Goal: Task Accomplishment & Management: Manage account settings

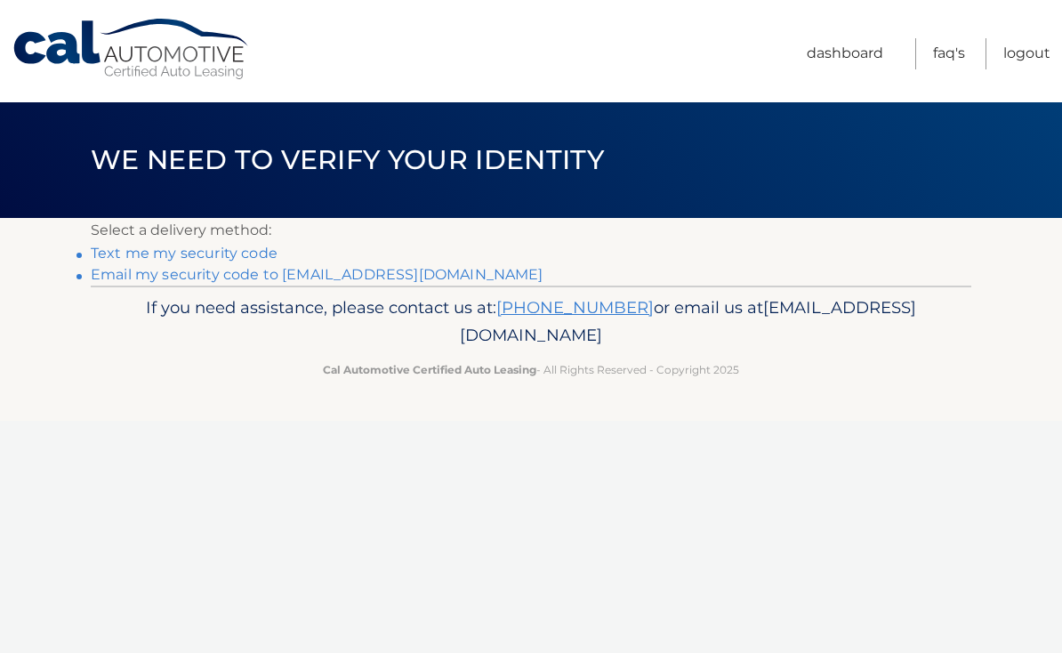
click at [138, 278] on link "Email my security code to j*******@verizon.net" at bounding box center [317, 274] width 453 height 17
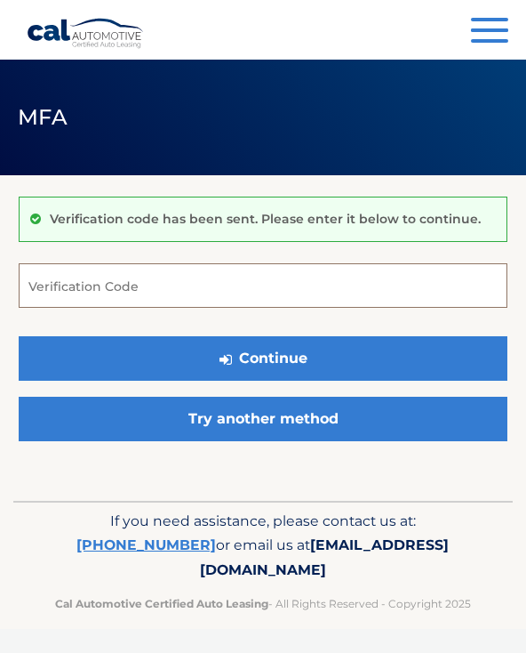
click at [115, 277] on input "Verification Code" at bounding box center [263, 285] width 489 height 44
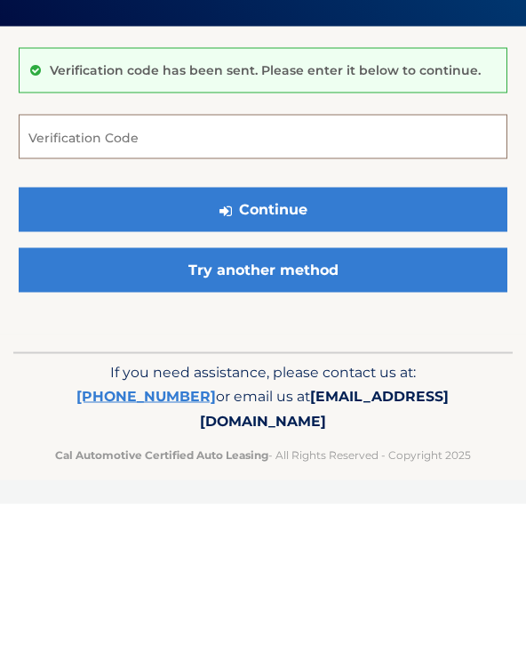
click at [116, 263] on input "Verification Code" at bounding box center [263, 285] width 489 height 44
paste input "810374"
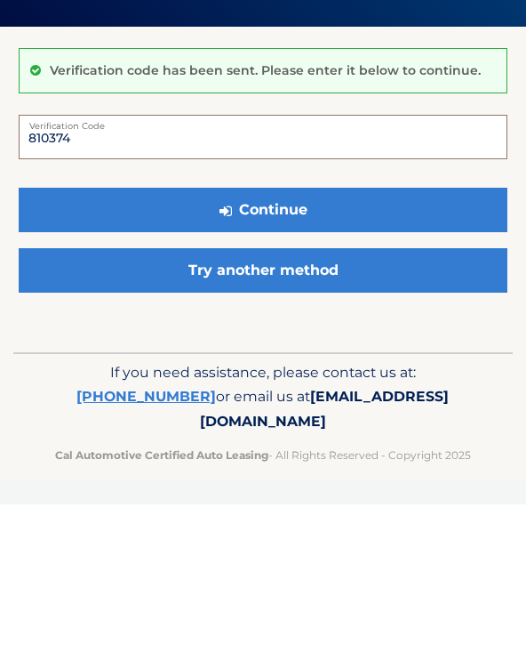
type input "810374"
click at [264, 336] on button "Continue" at bounding box center [263, 358] width 489 height 44
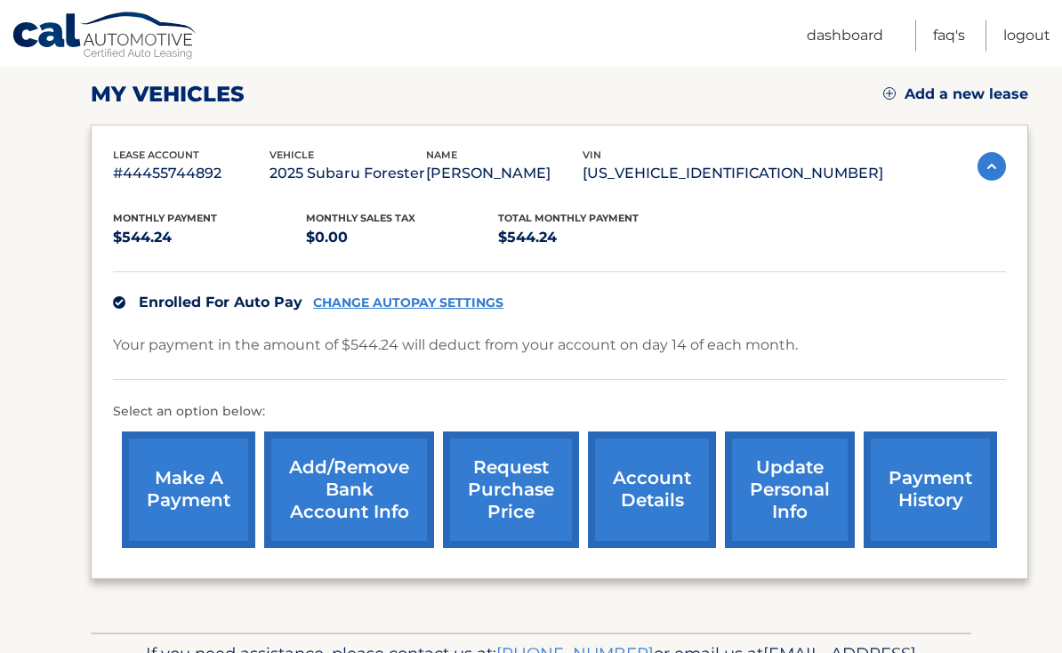
scroll to position [304, 0]
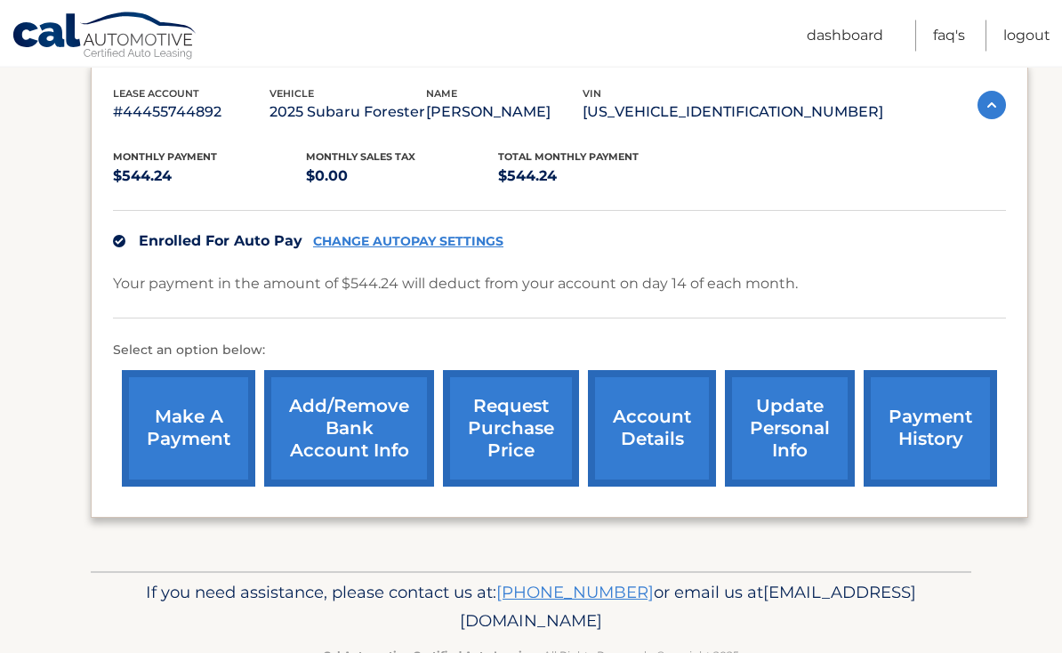
click at [525, 421] on link "account details" at bounding box center [652, 429] width 128 height 116
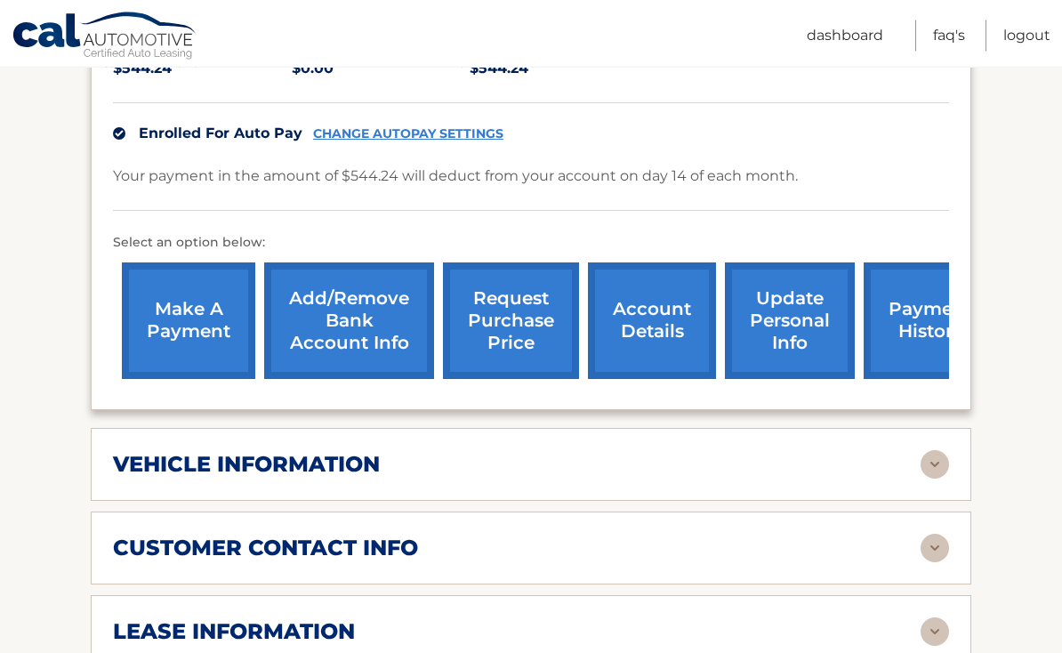
scroll to position [461, 0]
click at [925, 450] on img at bounding box center [934, 464] width 28 height 28
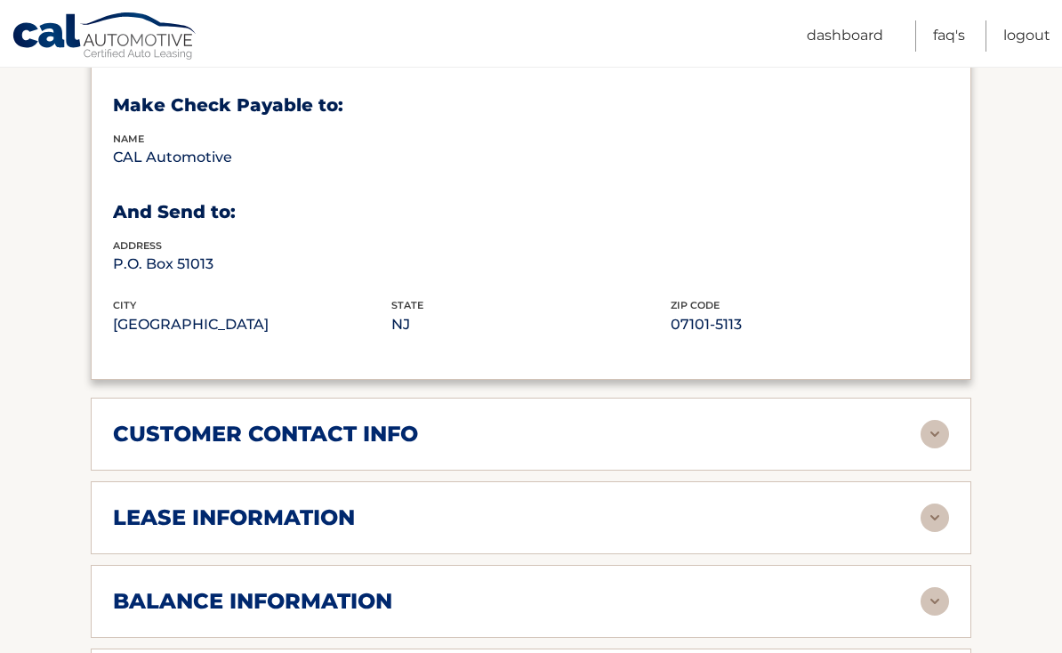
scroll to position [1025, 0]
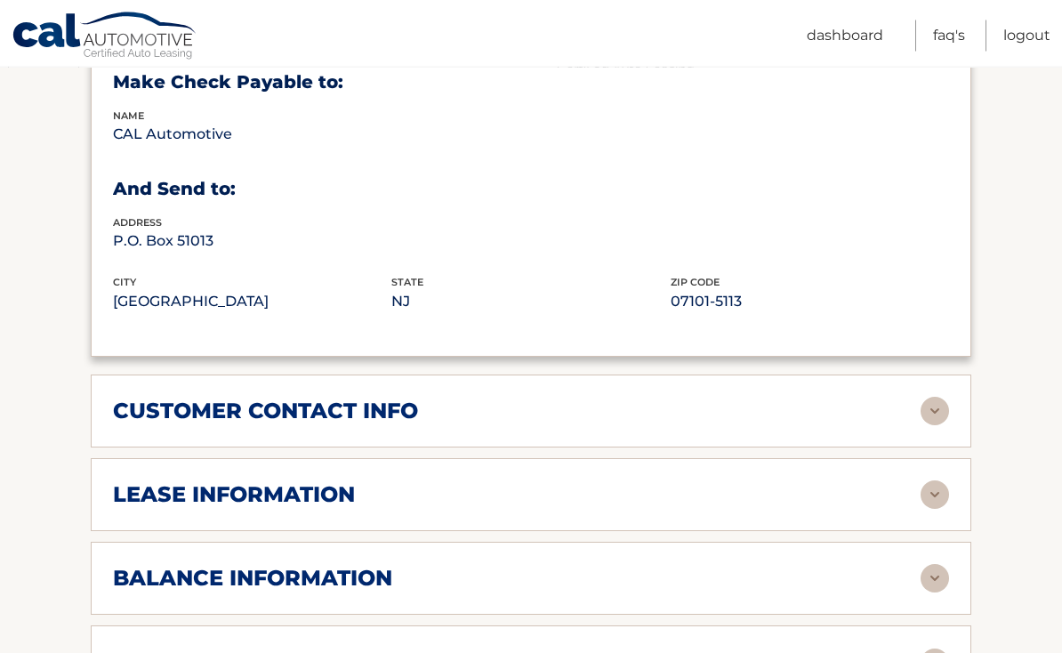
click at [922, 481] on img at bounding box center [934, 495] width 28 height 28
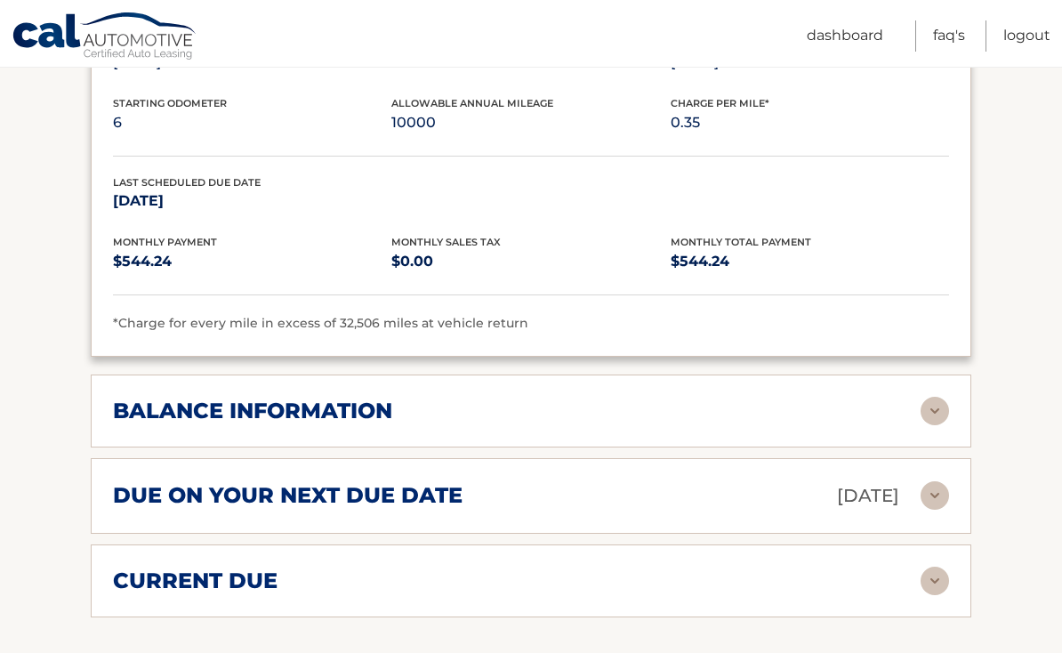
scroll to position [1529, 0]
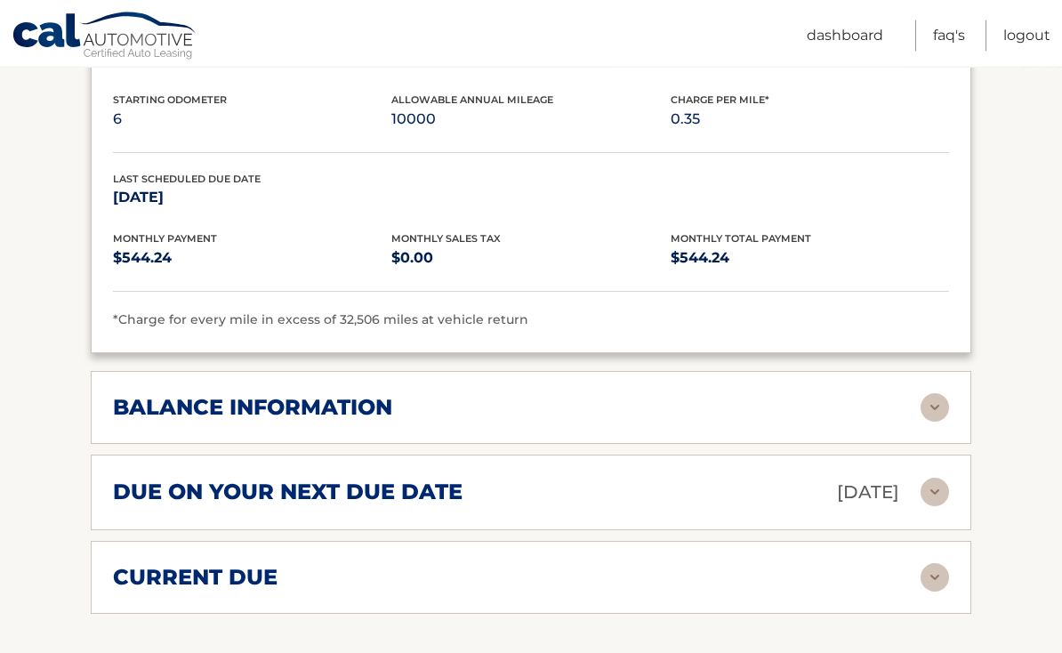
click at [922, 564] on img at bounding box center [934, 578] width 28 height 28
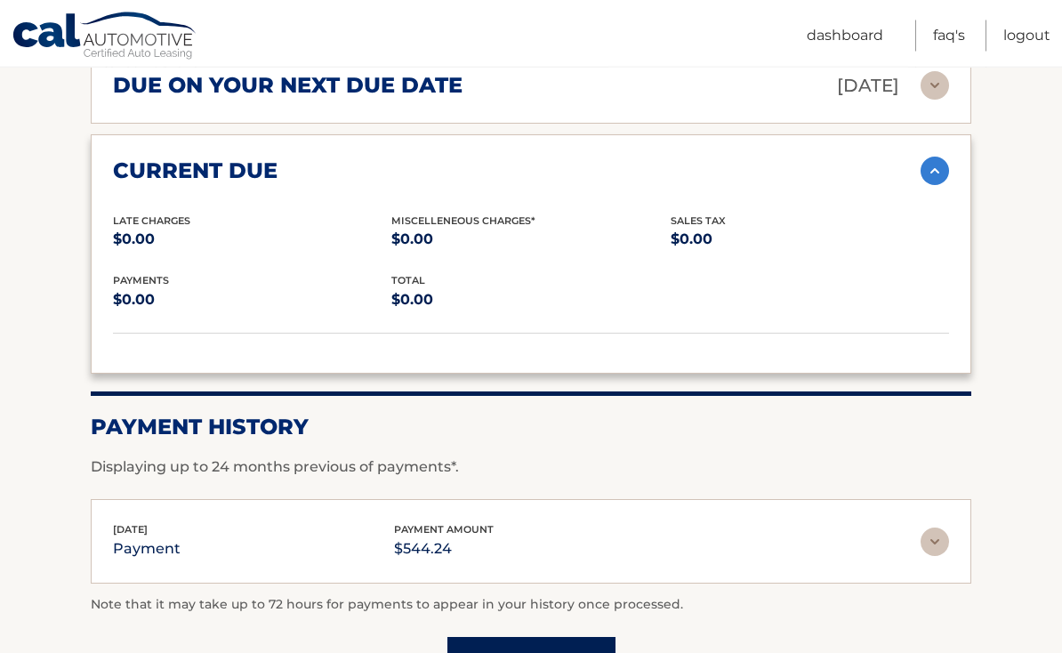
scroll to position [1936, 0]
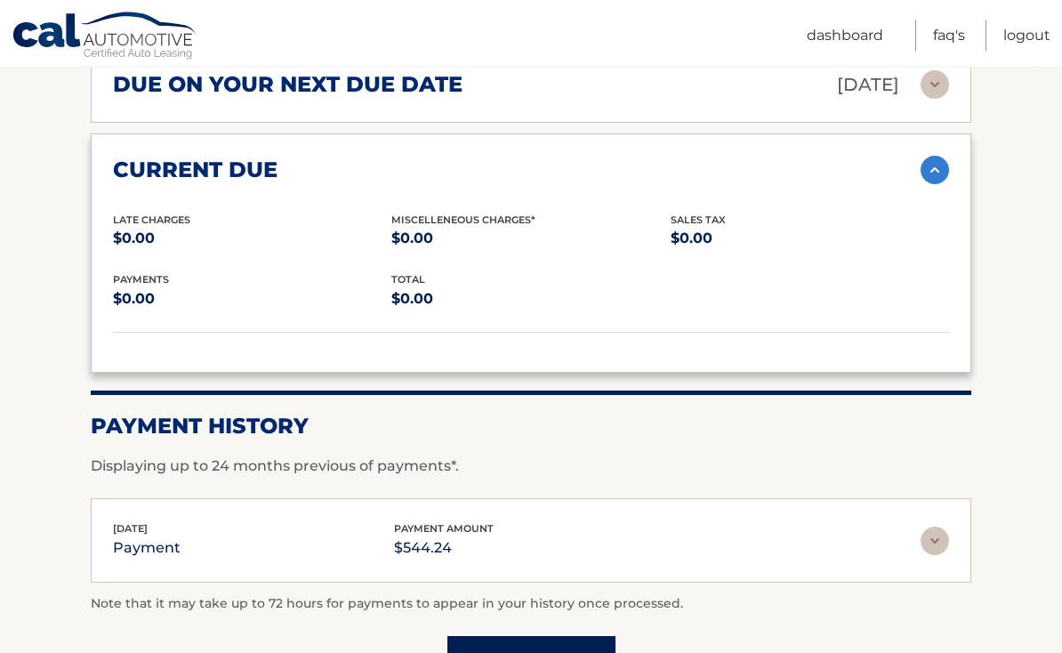
click at [922, 525] on div "Sep 15, 2025 payment payment amount $544.24" at bounding box center [531, 541] width 836 height 40
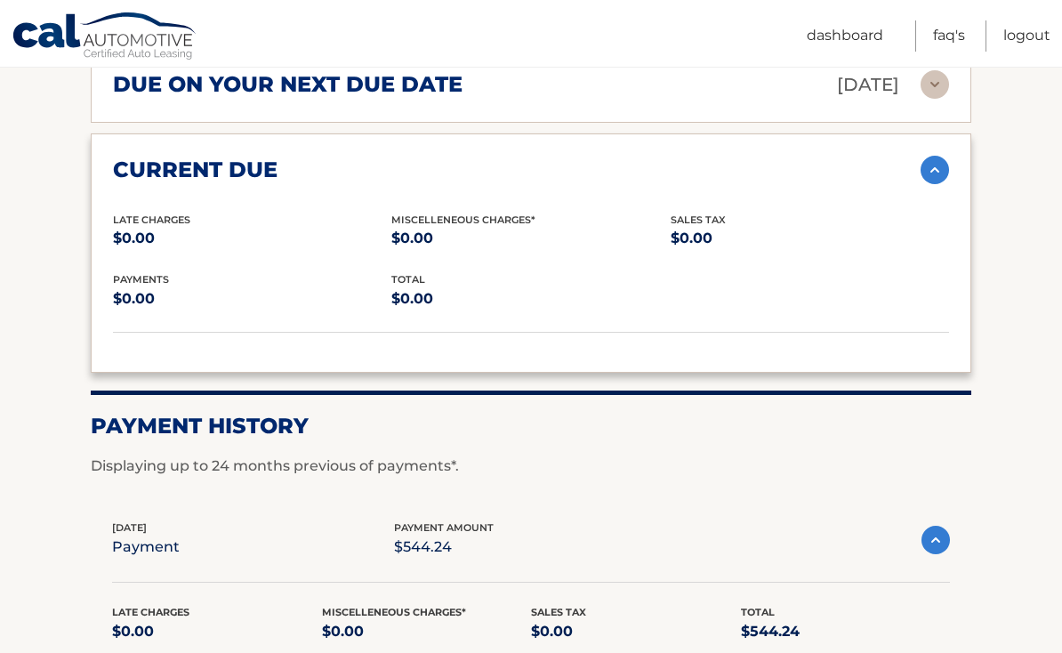
click at [928, 525] on img at bounding box center [935, 539] width 28 height 28
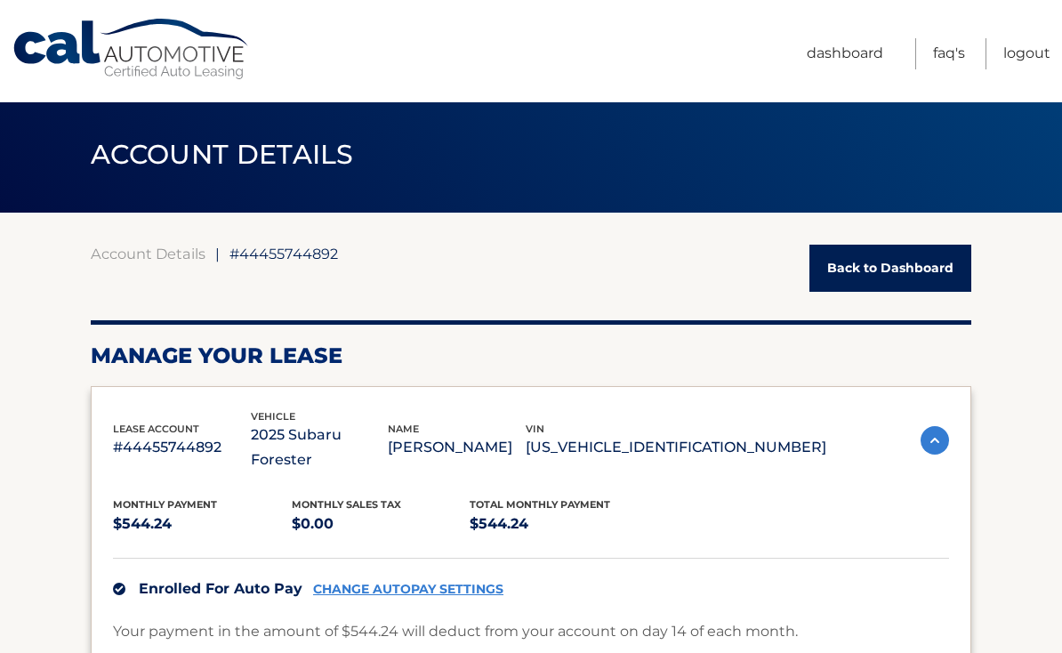
scroll to position [0, 0]
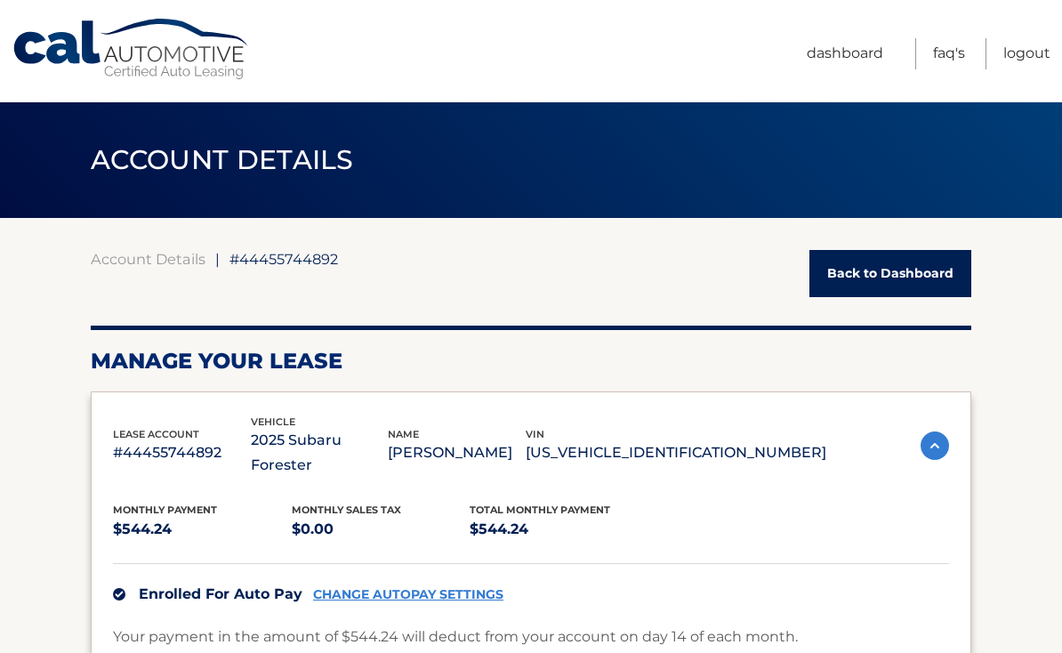
click at [893, 263] on link "Back to Dashboard" at bounding box center [890, 273] width 162 height 47
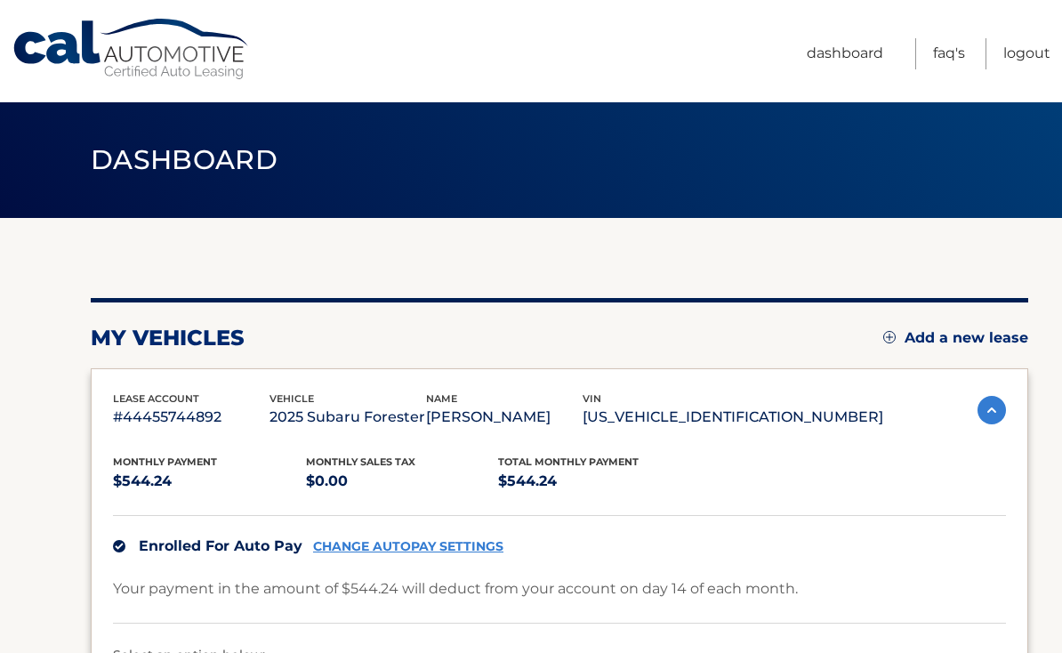
click at [952, 49] on link "FAQ's" at bounding box center [949, 53] width 32 height 31
click at [844, 52] on link "Dashboard" at bounding box center [844, 53] width 76 height 31
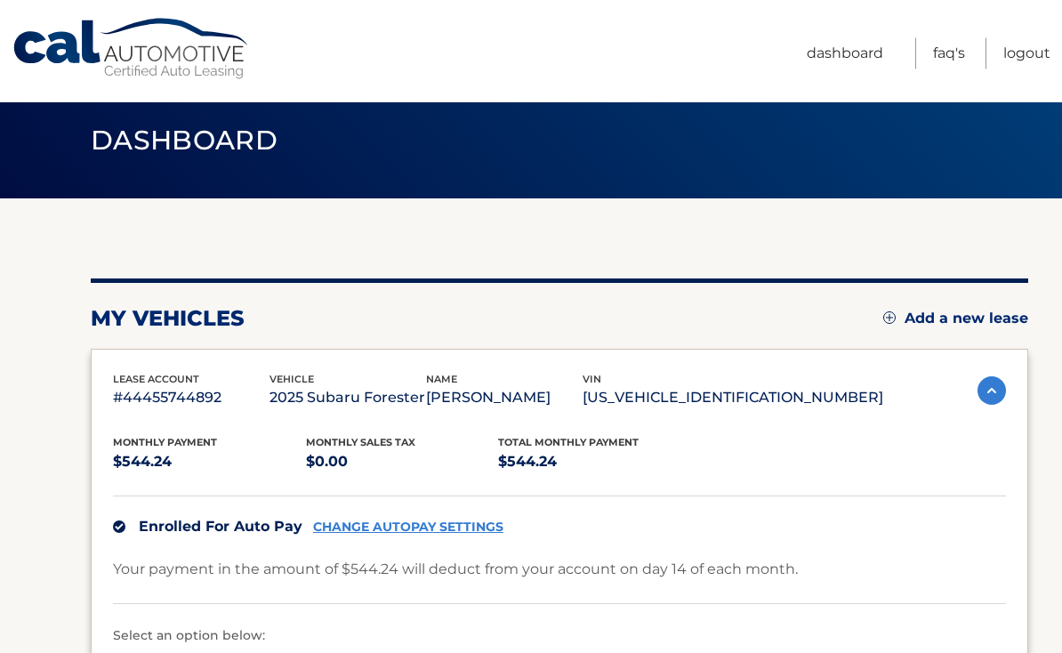
scroll to position [20, 0]
click at [1033, 66] on link "Logout" at bounding box center [1026, 53] width 47 height 31
